Goal: Transaction & Acquisition: Purchase product/service

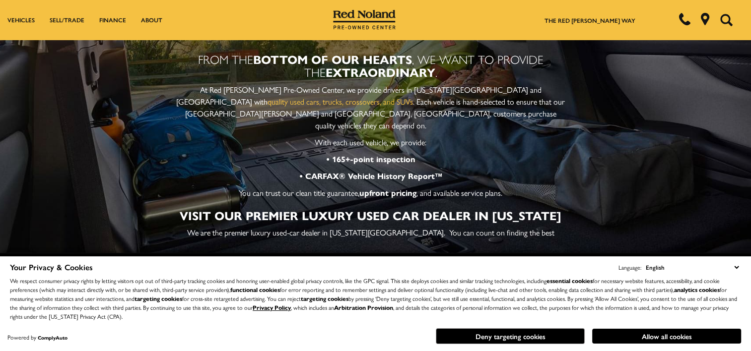
scroll to position [3169, 0]
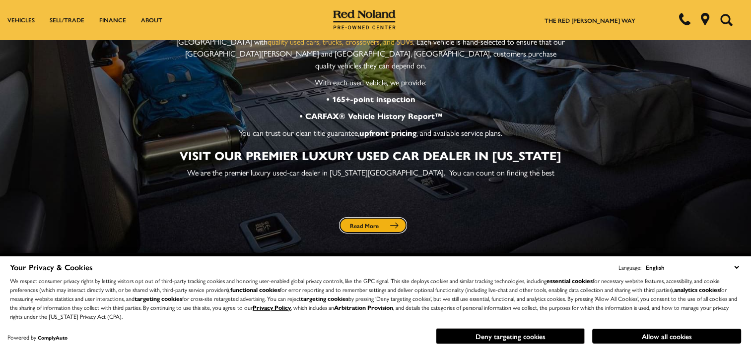
click at [376, 218] on link "Read More" at bounding box center [373, 225] width 66 height 14
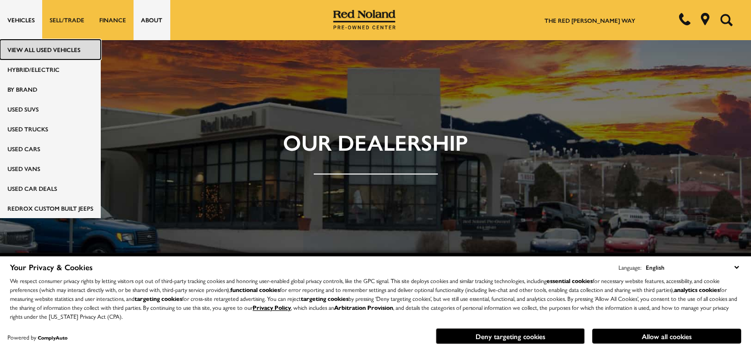
click at [44, 51] on link "View All Used Vehicles" at bounding box center [50, 50] width 101 height 20
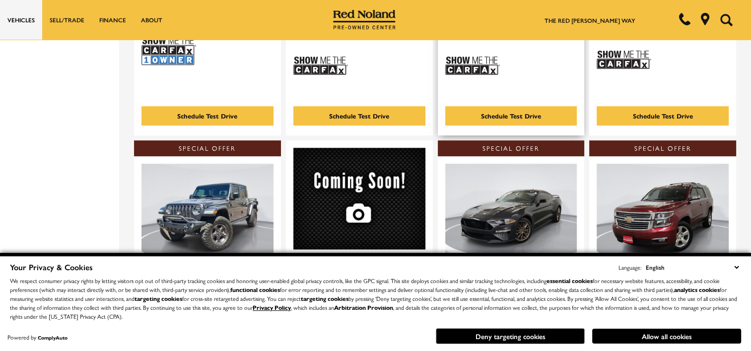
scroll to position [745, 0]
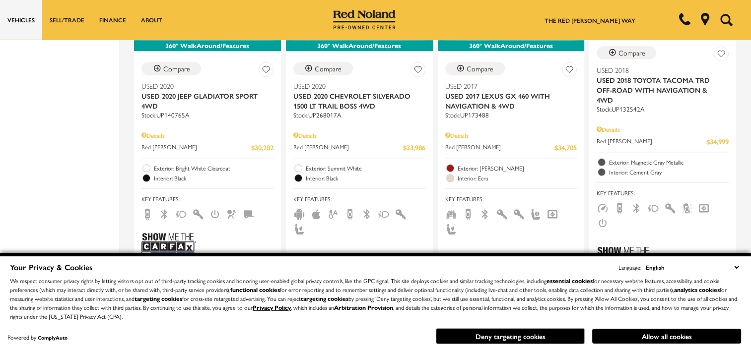
click at [724, 19] on icon "Open the search field" at bounding box center [726, 20] width 12 height 12
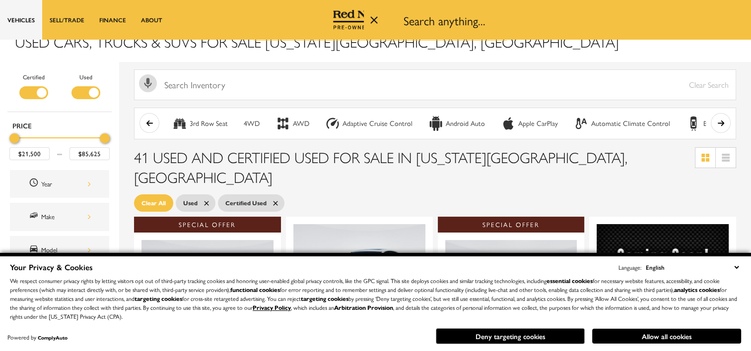
scroll to position [0, 0]
